Goal: Task Accomplishment & Management: Manage account settings

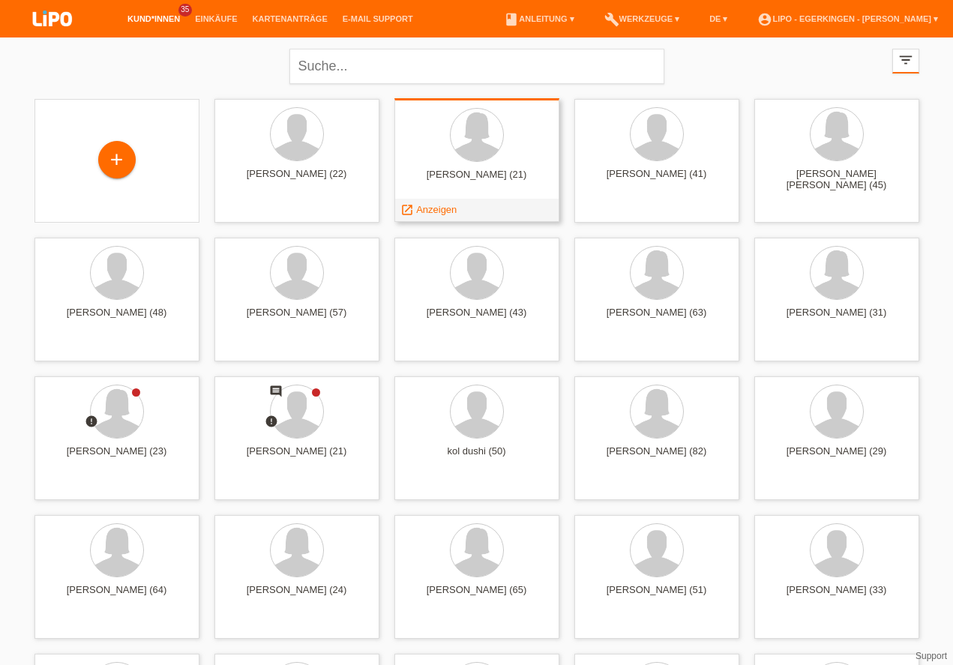
click at [436, 211] on span "Anzeigen" at bounding box center [436, 209] width 40 height 11
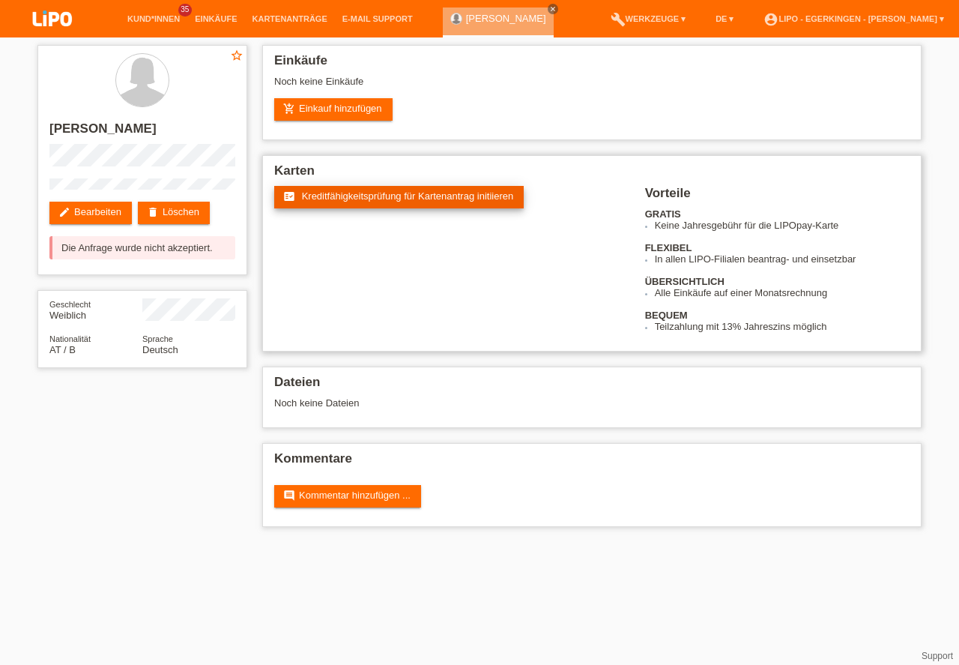
click at [366, 202] on link "fact_check Kreditfähigkeitsprüfung für Kartenantrag initiieren" at bounding box center [399, 197] width 250 height 22
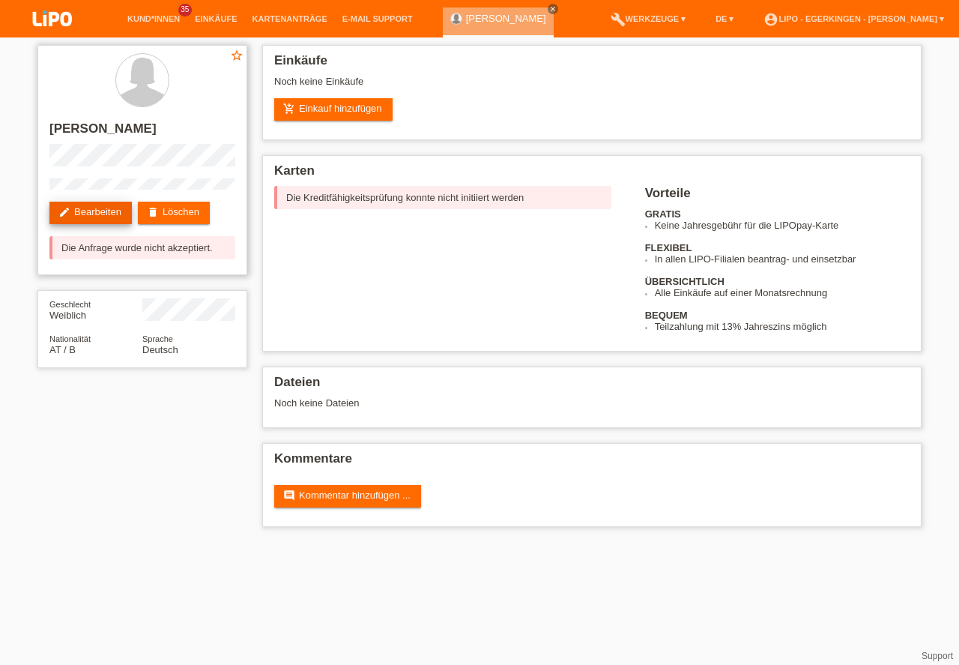
click at [123, 208] on link "edit Bearbeiten" at bounding box center [90, 213] width 82 height 22
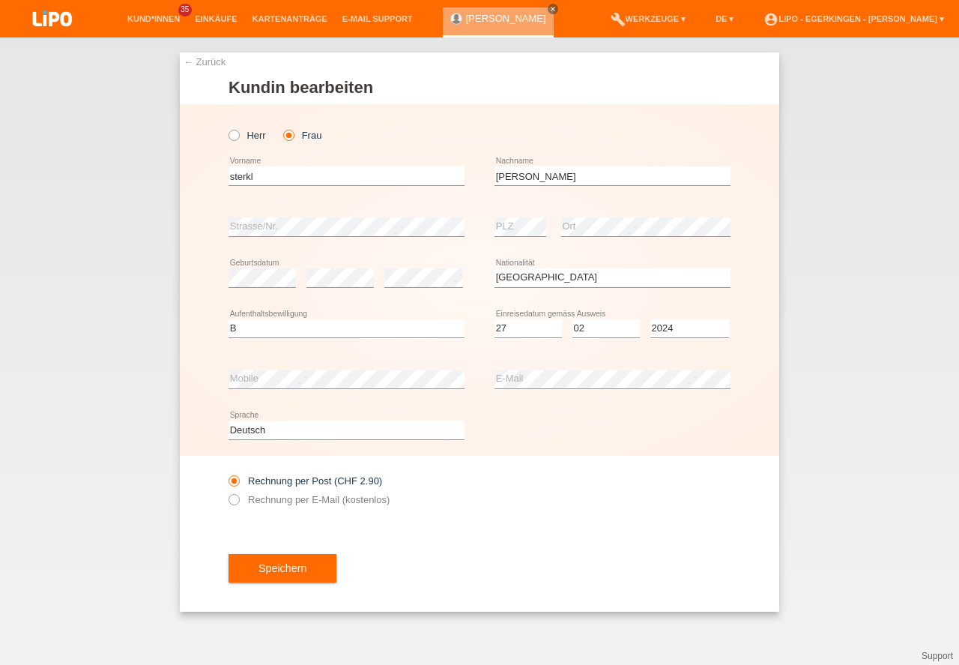
select select "AT"
select select "B"
select select "27"
select select "02"
select select "2024"
